Goal: Task Accomplishment & Management: Complete application form

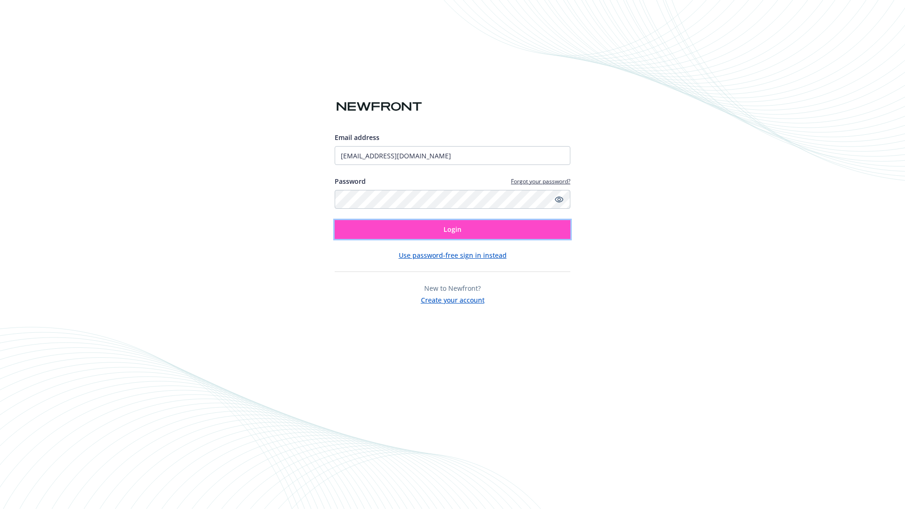
click at [452, 230] on span "Login" at bounding box center [452, 229] width 18 height 9
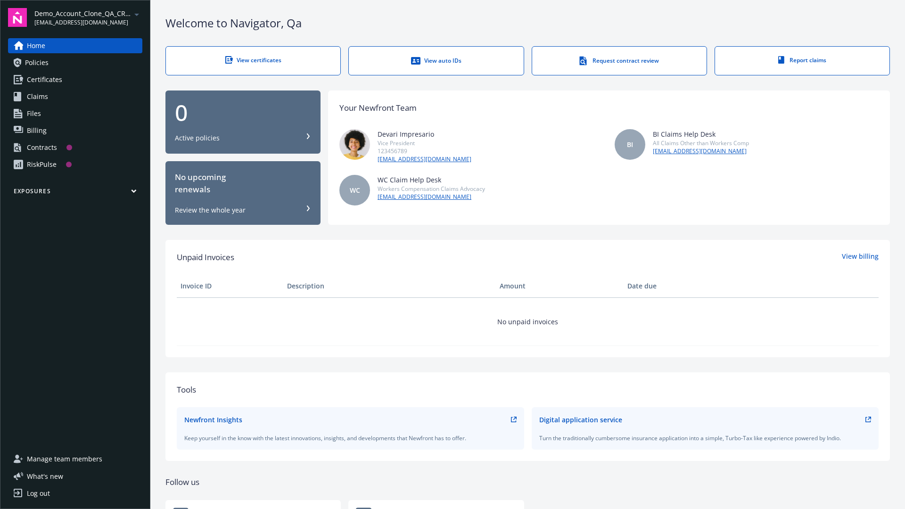
click at [88, 17] on span "Demo_Account_Clone_QA_CR_Tests_Prospect" at bounding box center [82, 13] width 97 height 10
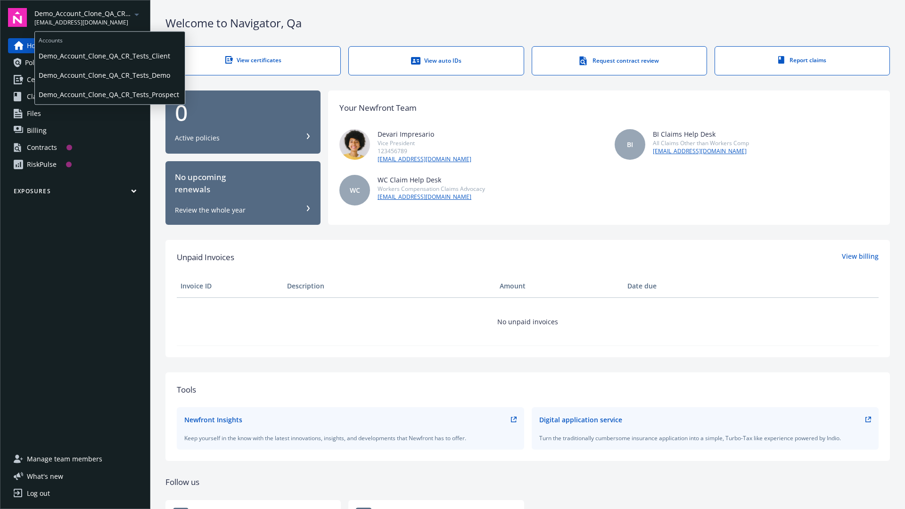
click at [109, 56] on span "Demo_Account_Clone_QA_CR_Tests_Client" at bounding box center [110, 55] width 142 height 19
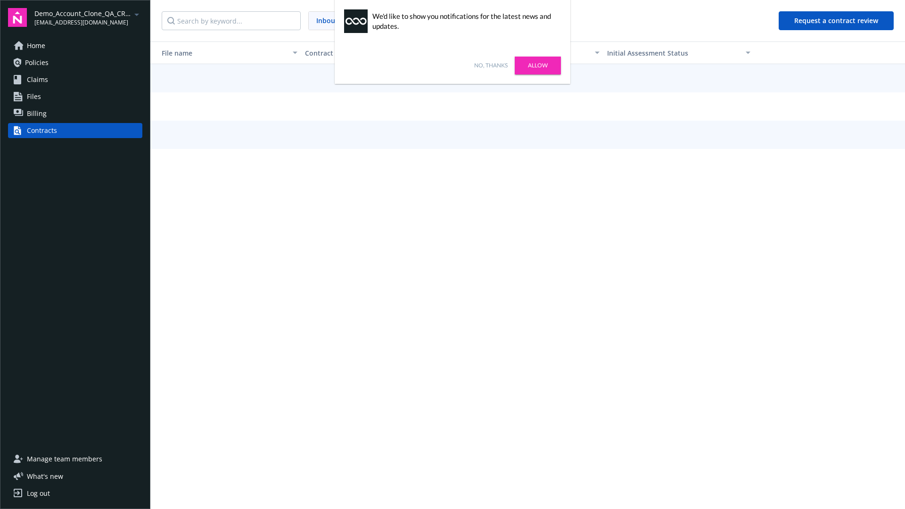
click at [491, 66] on link "No, thanks" at bounding box center [490, 65] width 33 height 8
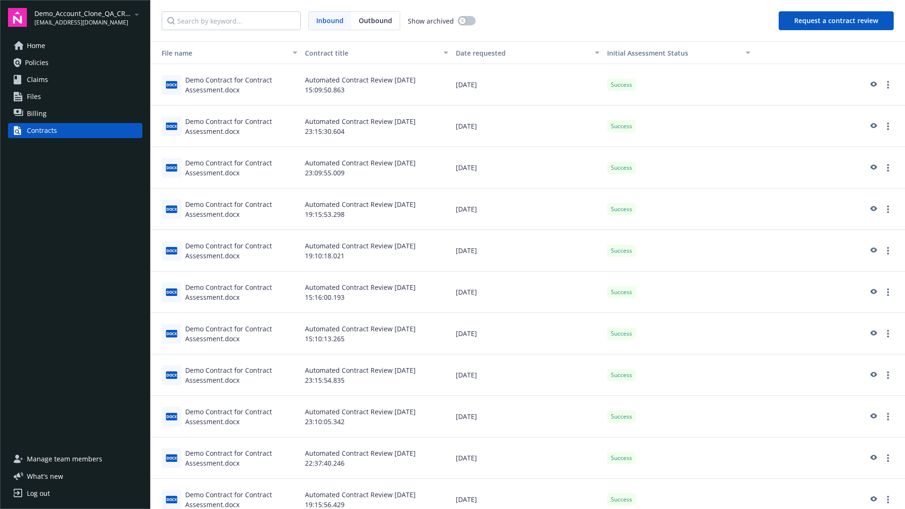
click at [836, 21] on button "Request a contract review" at bounding box center [836, 20] width 115 height 19
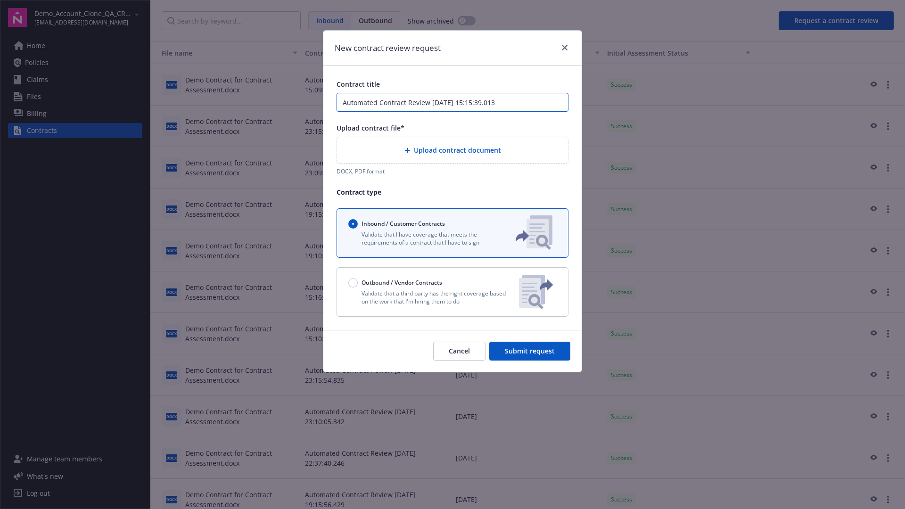
type input "Automated Contract Review [DATE] 15:15:39.013"
click at [452, 292] on p "Validate that a third party has the right coverage based on the work that I'm h…" at bounding box center [429, 297] width 163 height 16
radio input "false"
radio input "true"
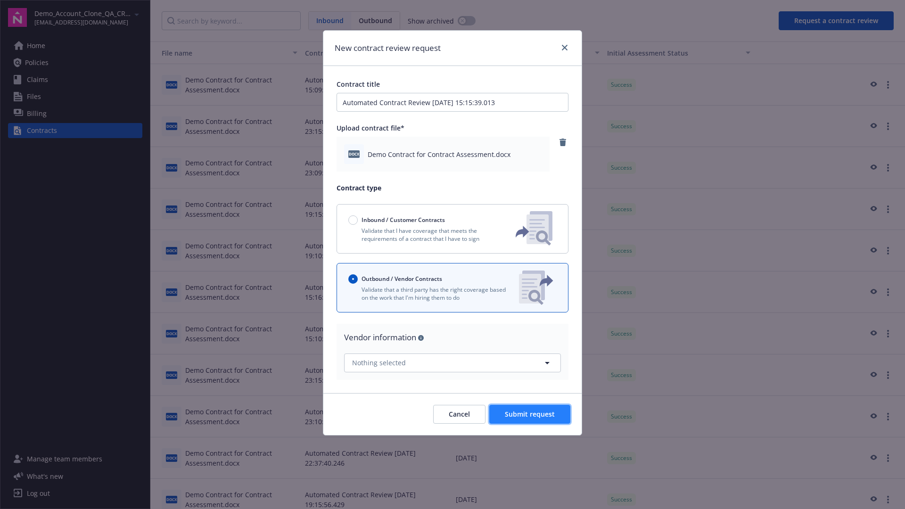
click at [530, 414] on span "Submit request" at bounding box center [530, 414] width 50 height 9
